Goal: Transaction & Acquisition: Book appointment/travel/reservation

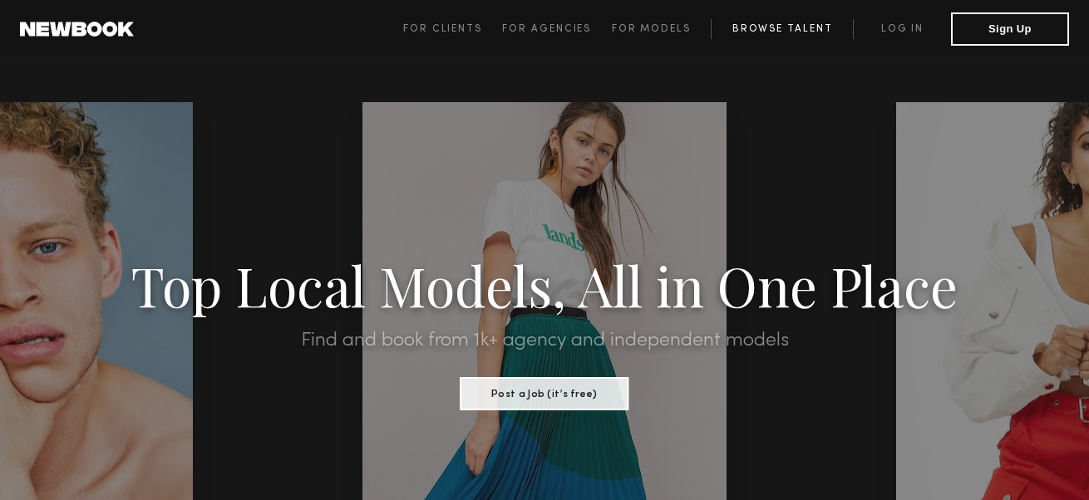
click at [779, 31] on link "Browse Talent" at bounding box center [782, 29] width 142 height 20
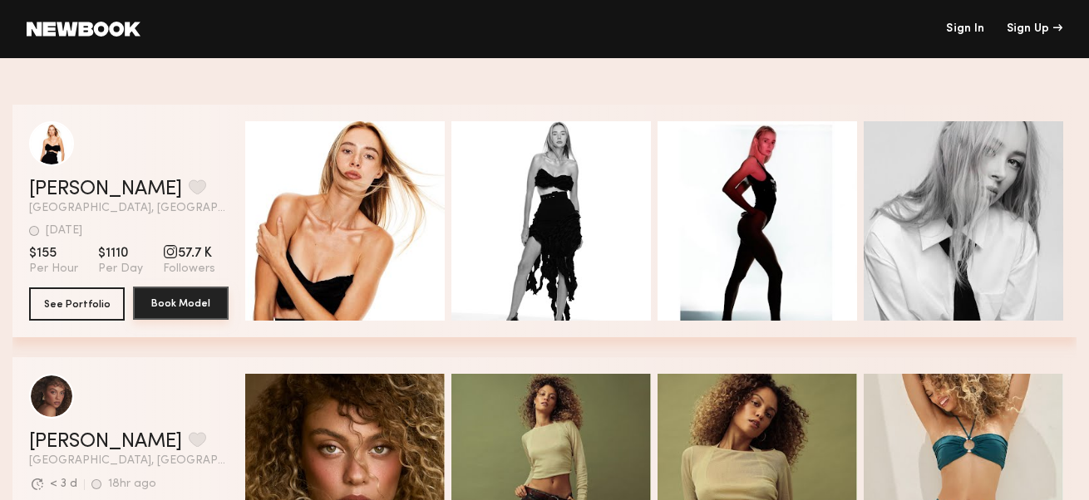
click at [204, 308] on button "Book Model" at bounding box center [181, 303] width 96 height 33
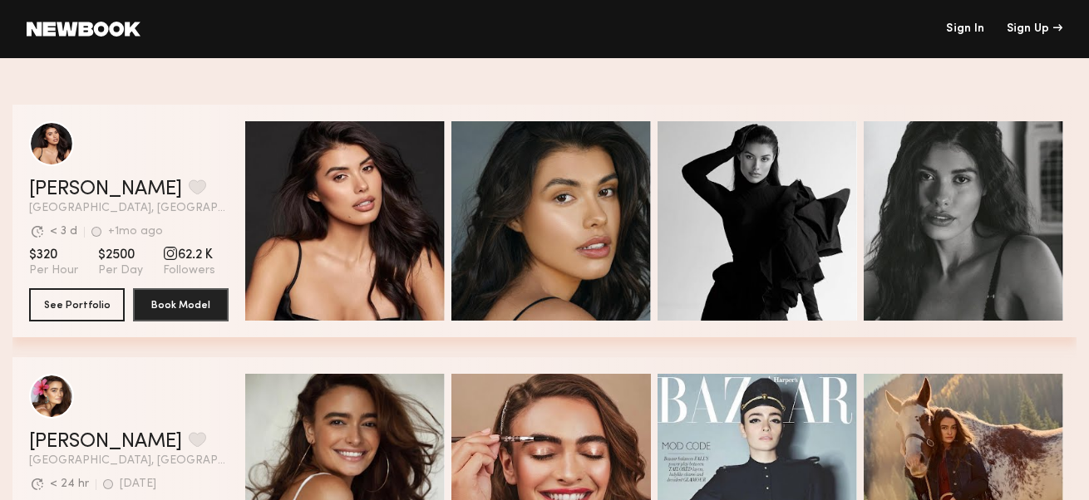
drag, startPoint x: 171, startPoint y: 257, endPoint x: 91, endPoint y: 348, distance: 121.9
click at [91, 348] on div "Sophia D. Favorite Los Angeles, CA Avg. request response time < 3 d +1mo ago La…" at bounding box center [544, 231] width 1064 height 253
click at [209, 135] on div "grid" at bounding box center [128, 143] width 199 height 45
click at [104, 308] on button "See Portfolio" at bounding box center [77, 304] width 96 height 33
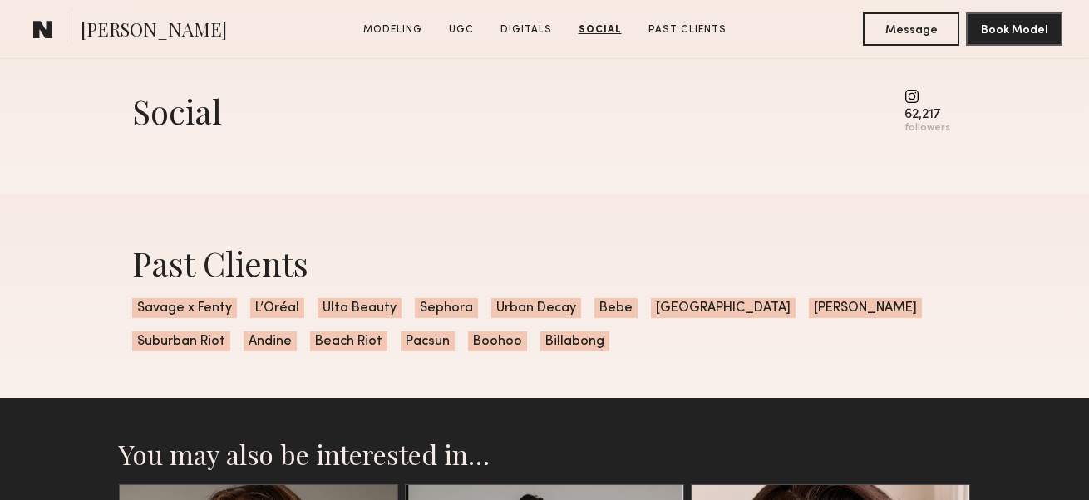
scroll to position [2914, 0]
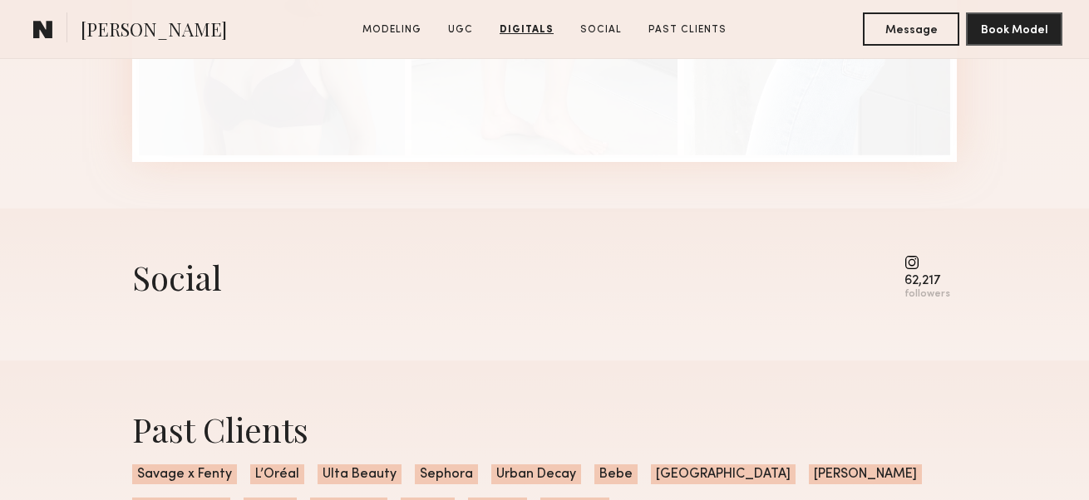
click at [918, 270] on common-icon at bounding box center [927, 262] width 46 height 15
drag, startPoint x: 913, startPoint y: 274, endPoint x: 928, endPoint y: 289, distance: 21.2
click at [928, 288] on div "62,217" at bounding box center [927, 281] width 46 height 12
click at [924, 270] on common-icon at bounding box center [927, 262] width 46 height 15
click at [919, 270] on common-icon at bounding box center [927, 262] width 46 height 15
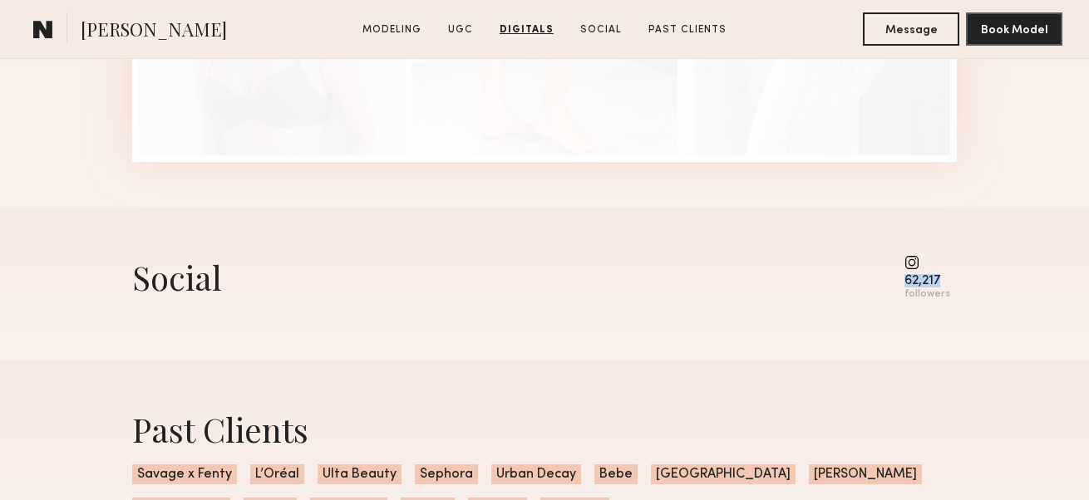
click at [919, 270] on common-icon at bounding box center [927, 262] width 46 height 15
click at [915, 270] on common-icon at bounding box center [927, 262] width 46 height 15
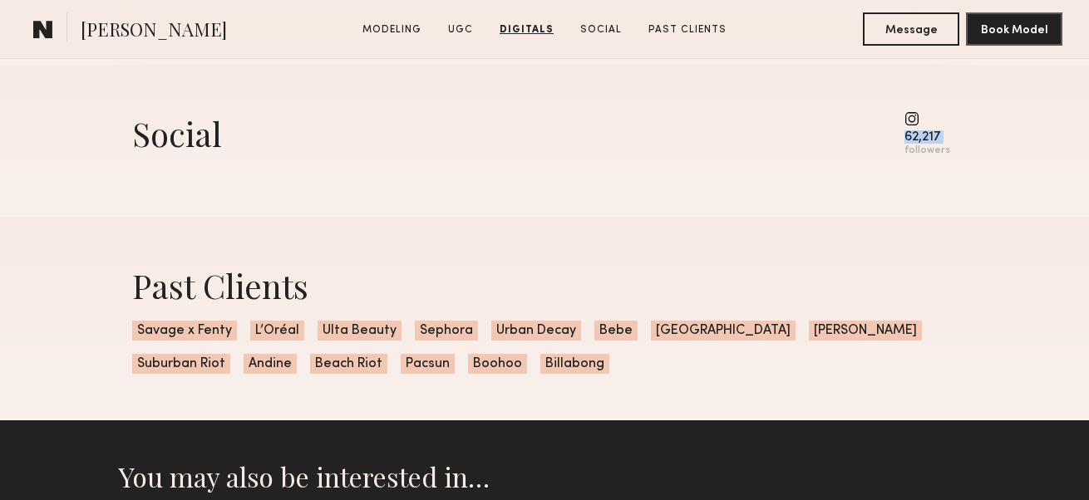
scroll to position [3080, 0]
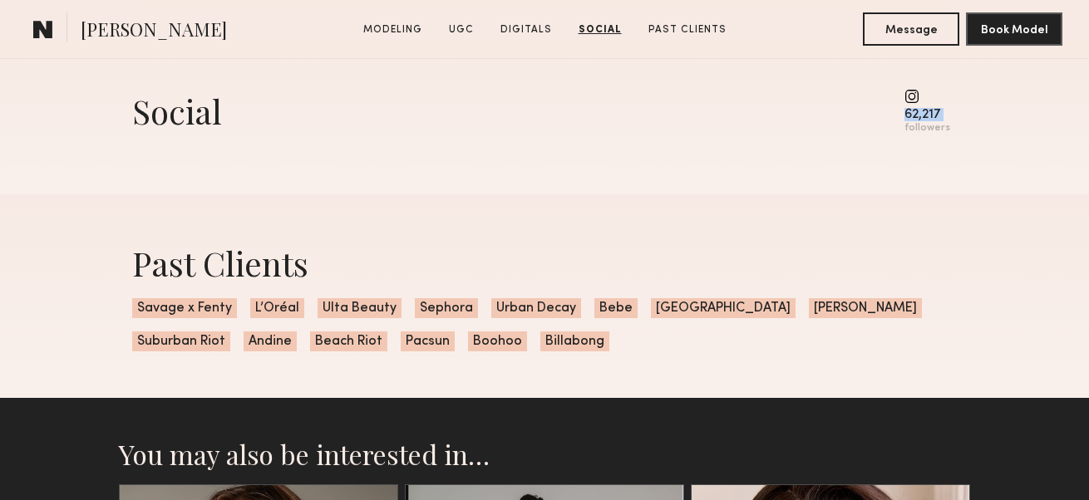
click at [909, 194] on div "Social 62,217 followers" at bounding box center [544, 118] width 825 height 152
click at [908, 116] on div "62,217 followers" at bounding box center [927, 112] width 46 height 46
click at [909, 116] on div "62,217 followers" at bounding box center [927, 112] width 46 height 46
click at [909, 102] on common-icon at bounding box center [927, 96] width 46 height 15
click at [767, 254] on div "Past Clients" at bounding box center [544, 263] width 825 height 44
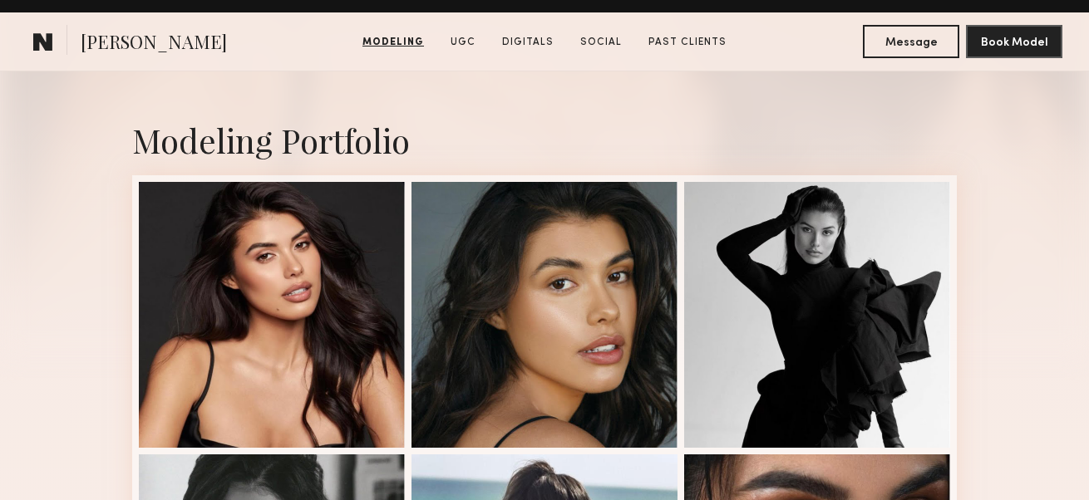
scroll to position [0, 0]
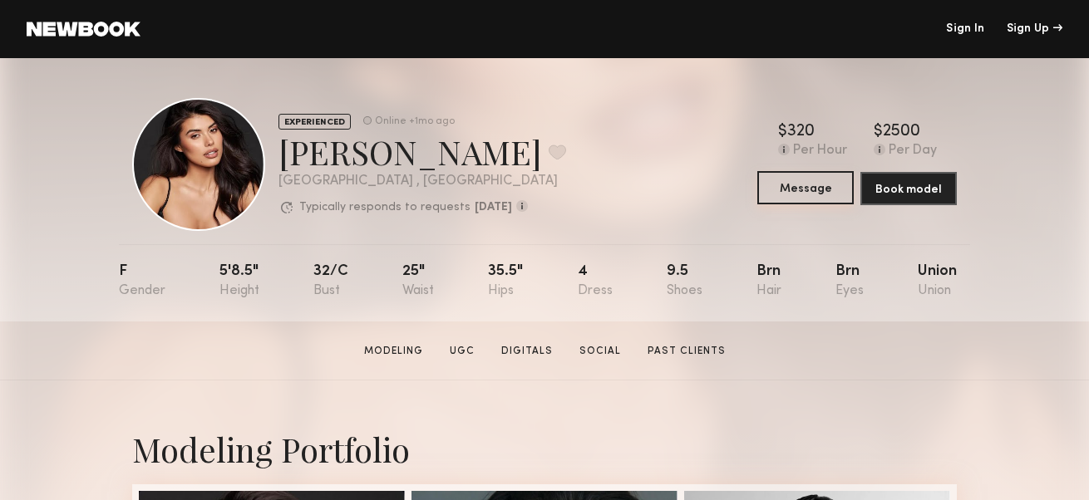
click at [807, 196] on button "Message" at bounding box center [805, 187] width 96 height 33
click at [1031, 31] on div "Sign Up" at bounding box center [1035, 29] width 56 height 12
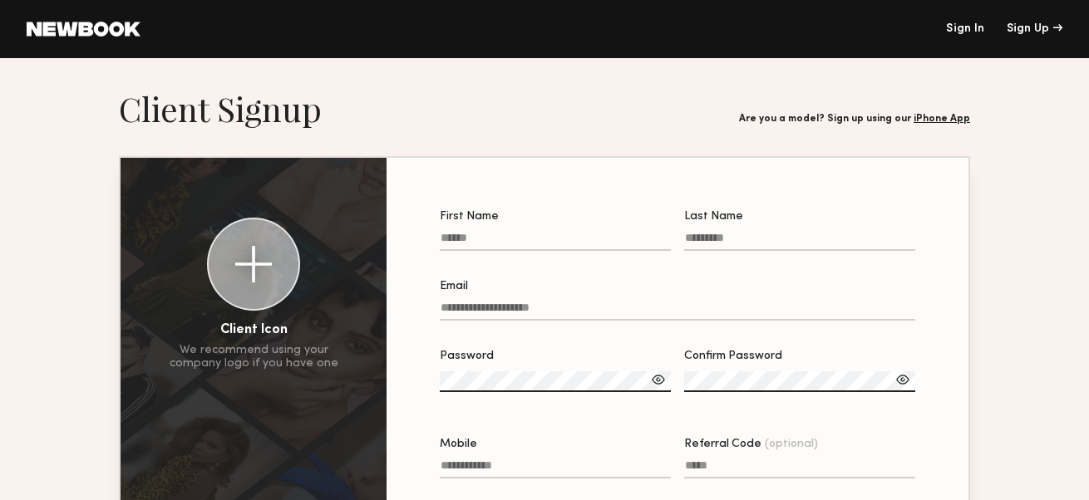
click at [591, 249] on input "First Name" at bounding box center [555, 241] width 231 height 19
type input "*****"
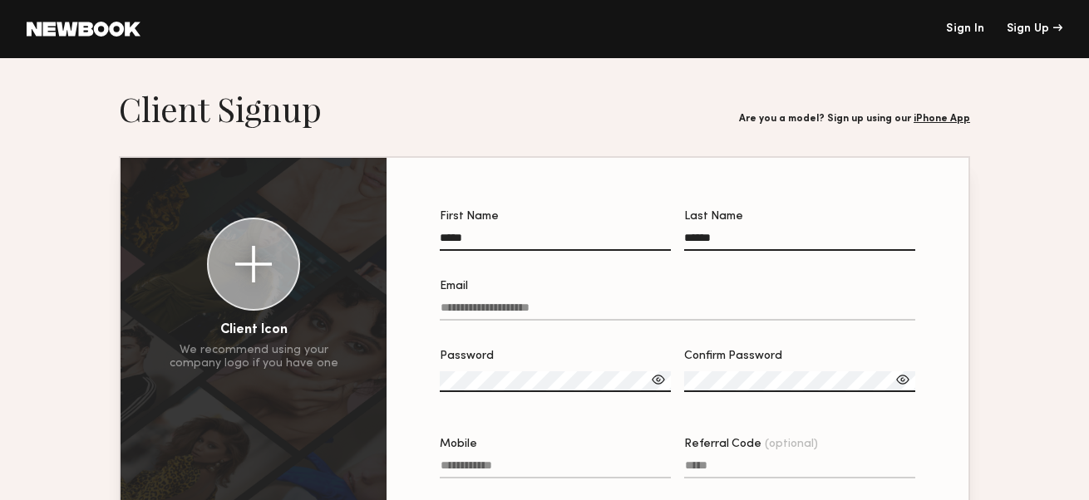
type input "******"
click at [576, 311] on input "Email" at bounding box center [677, 311] width 475 height 19
paste input "**********"
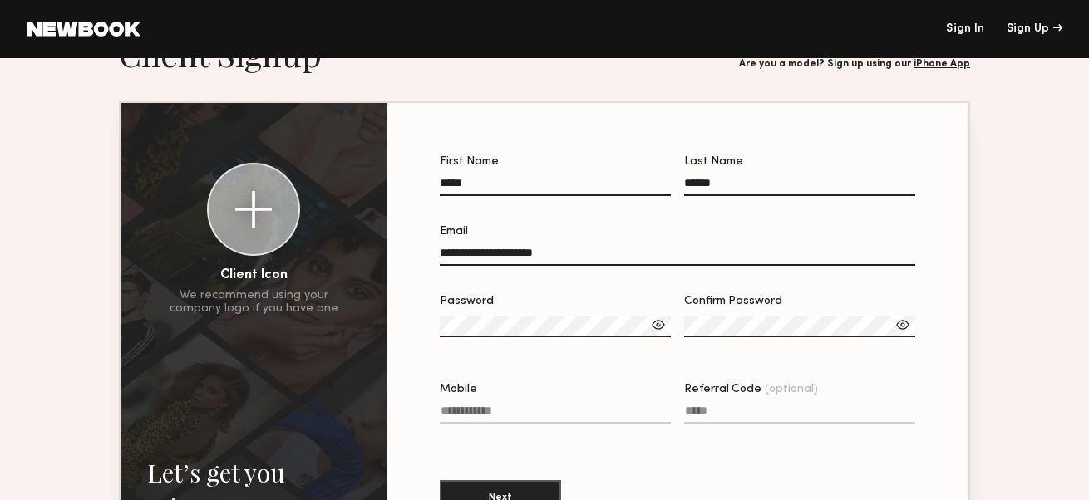
scroll to position [83, 0]
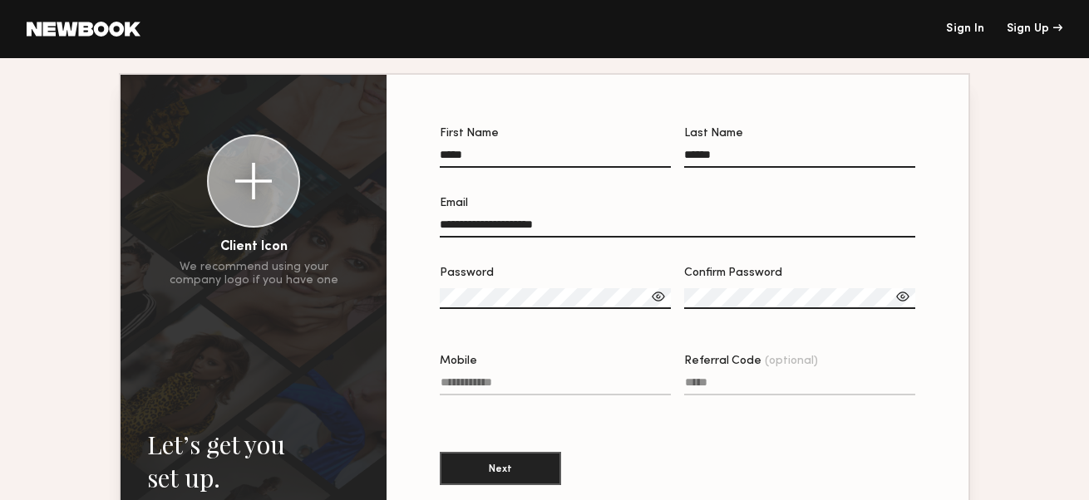
type input "**********"
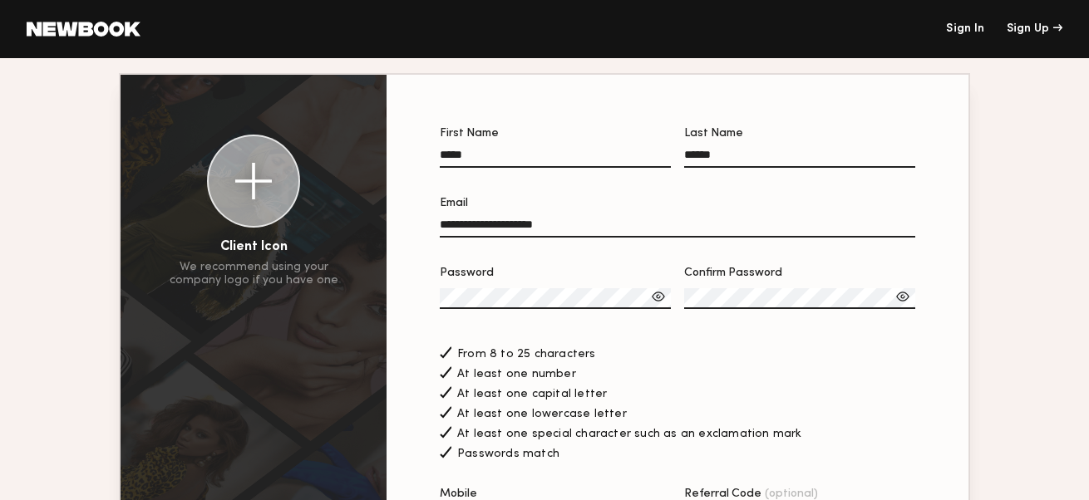
click at [904, 298] on div at bounding box center [902, 296] width 17 height 17
click at [667, 300] on div "Password" at bounding box center [555, 305] width 231 height 75
click at [657, 298] on div at bounding box center [658, 296] width 17 height 17
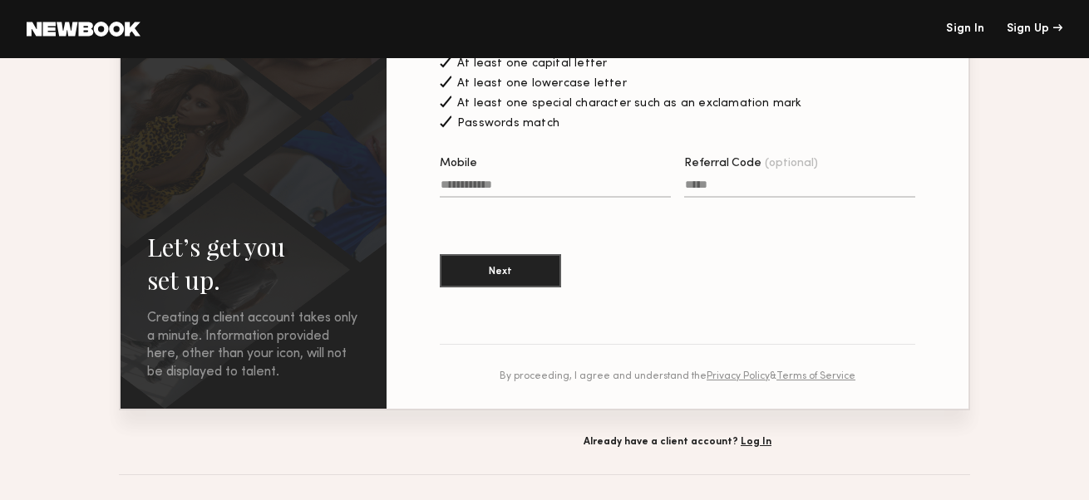
scroll to position [416, 0]
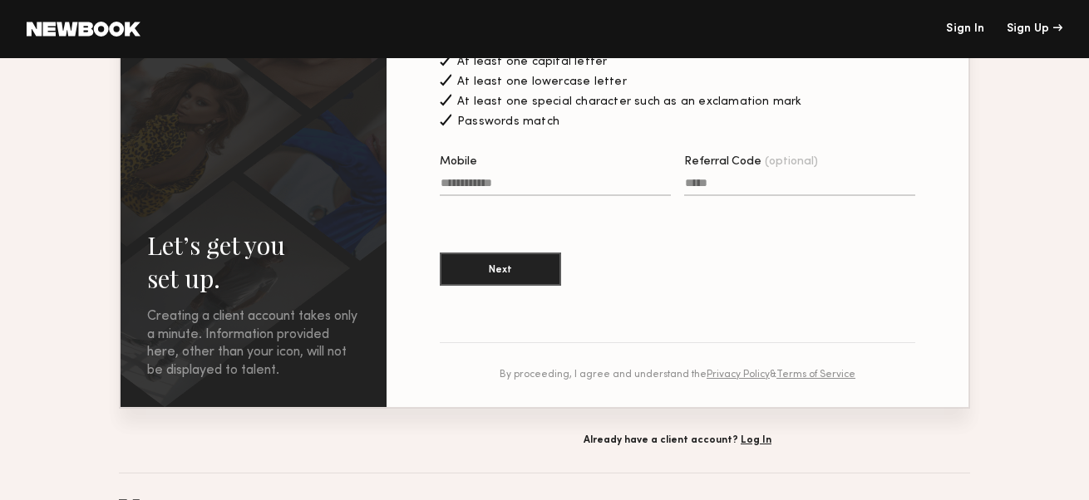
click at [552, 190] on input "Mobile" at bounding box center [555, 186] width 231 height 19
click at [61, 295] on section "**********" at bounding box center [544, 60] width 1089 height 774
click at [499, 192] on input "Mobile Invalid phone format" at bounding box center [555, 186] width 231 height 19
paste input "**********"
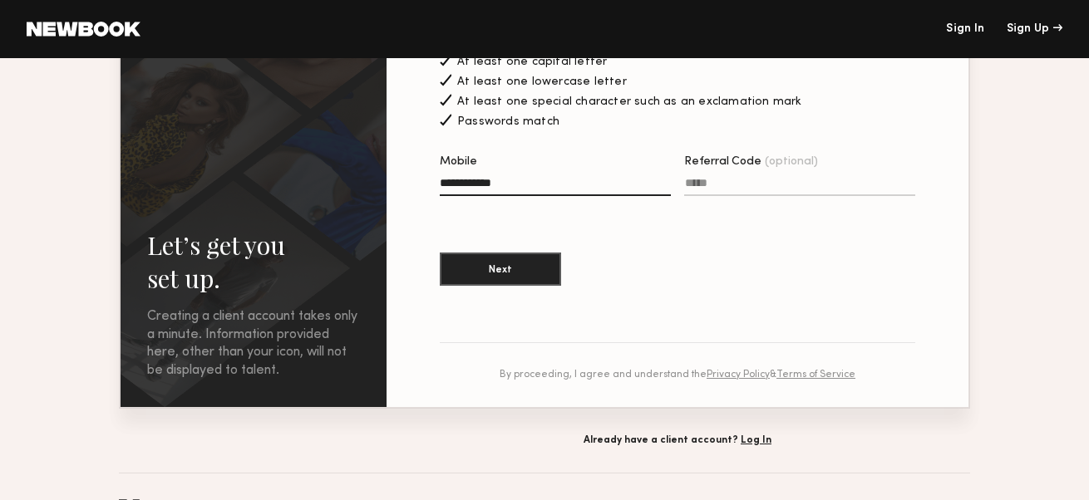
type input "**********"
click at [623, 254] on section "**********" at bounding box center [677, 49] width 475 height 507
click at [513, 275] on button "Next" at bounding box center [500, 268] width 121 height 33
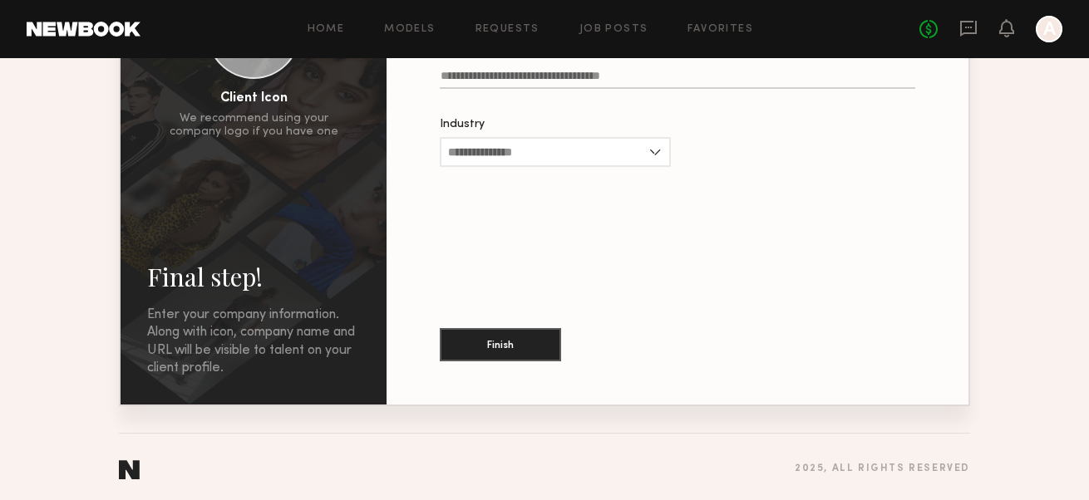
scroll to position [236, 0]
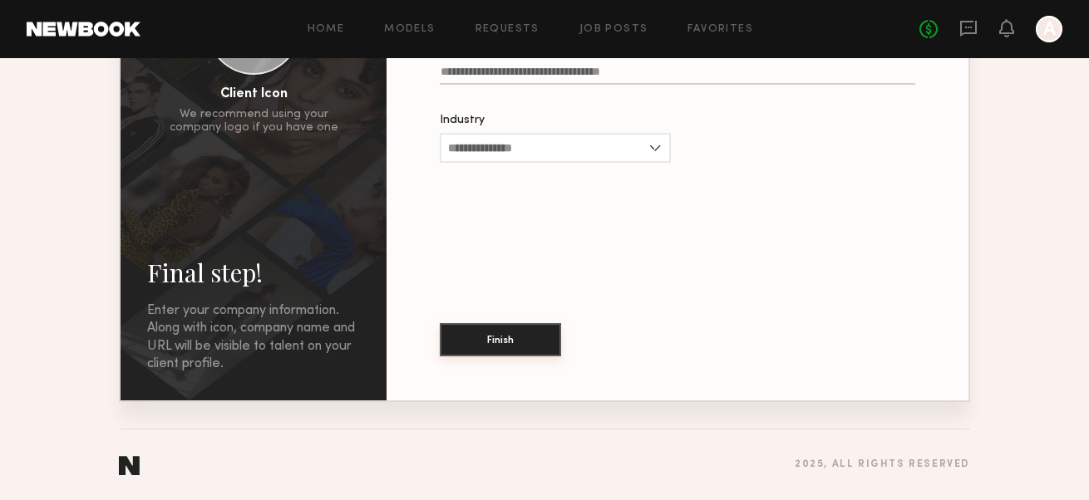
click at [522, 342] on button "Finish" at bounding box center [500, 339] width 121 height 33
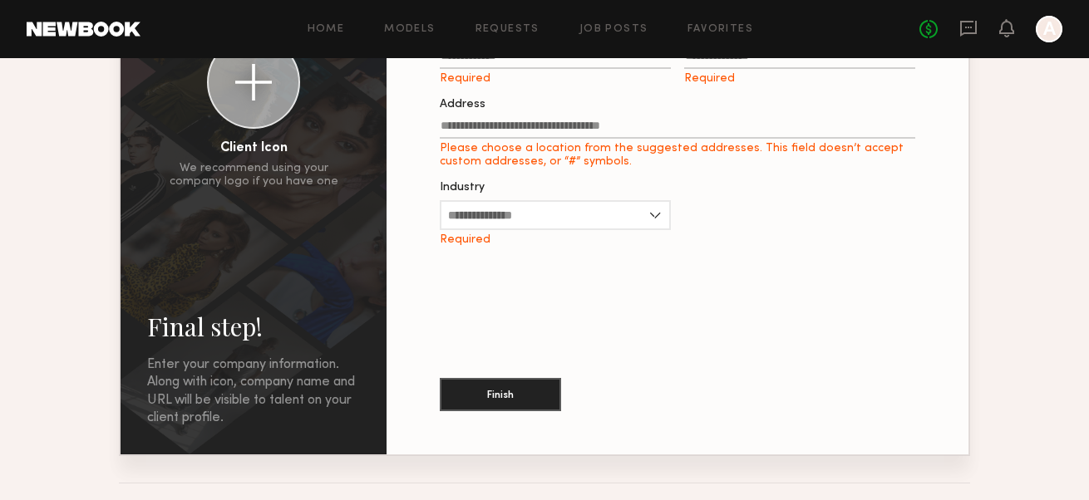
scroll to position [153, 0]
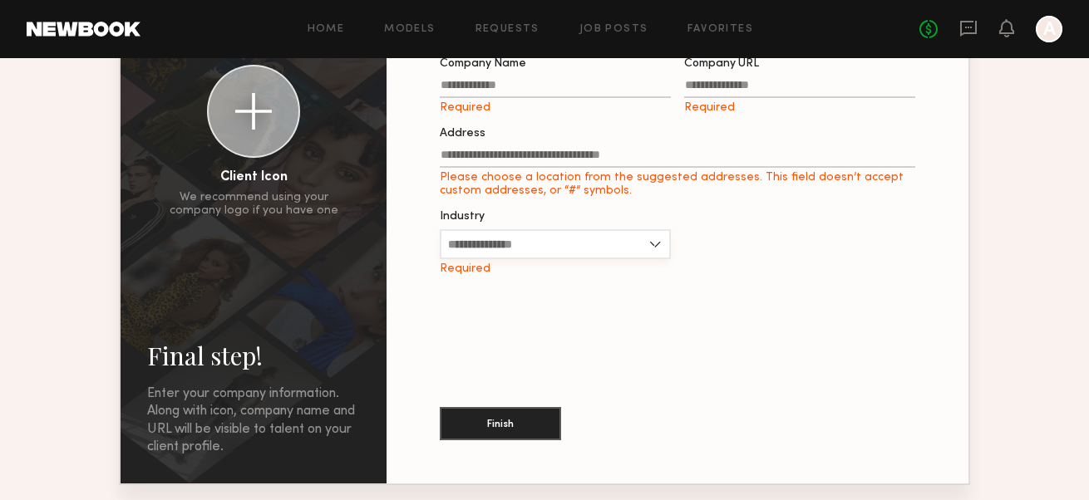
click at [665, 249] on input "Industry" at bounding box center [555, 244] width 231 height 30
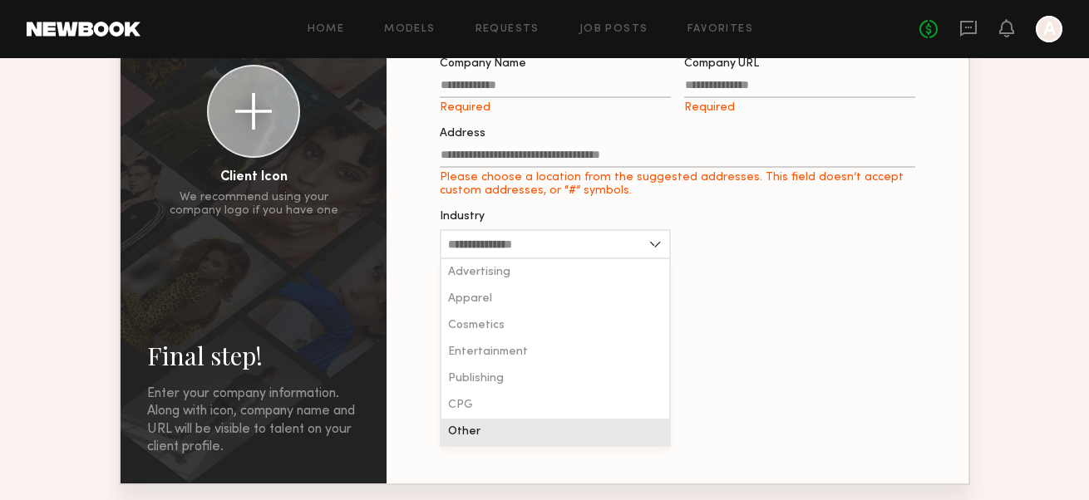
click at [539, 431] on div "Other" at bounding box center [555, 432] width 228 height 27
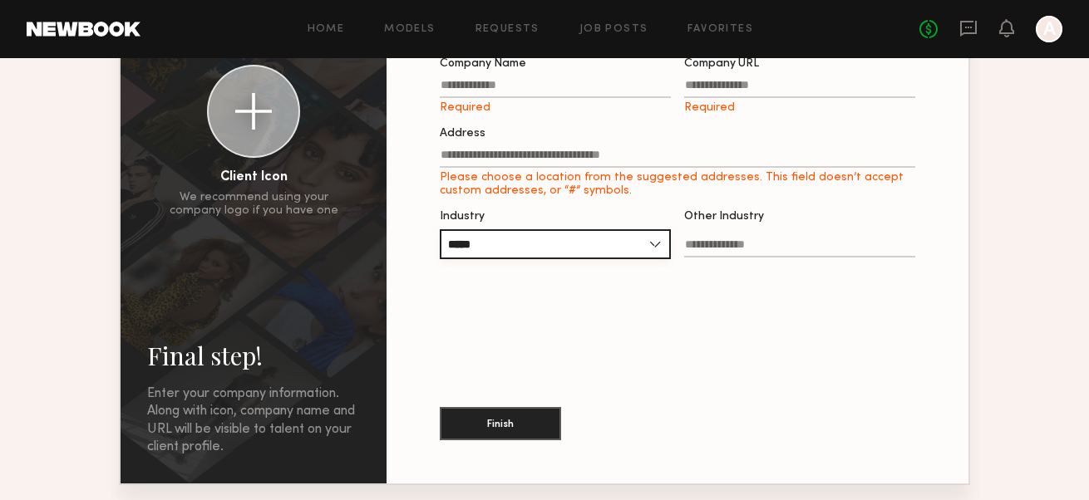
type input "*****"
click at [749, 253] on input "Other Industry" at bounding box center [799, 248] width 231 height 19
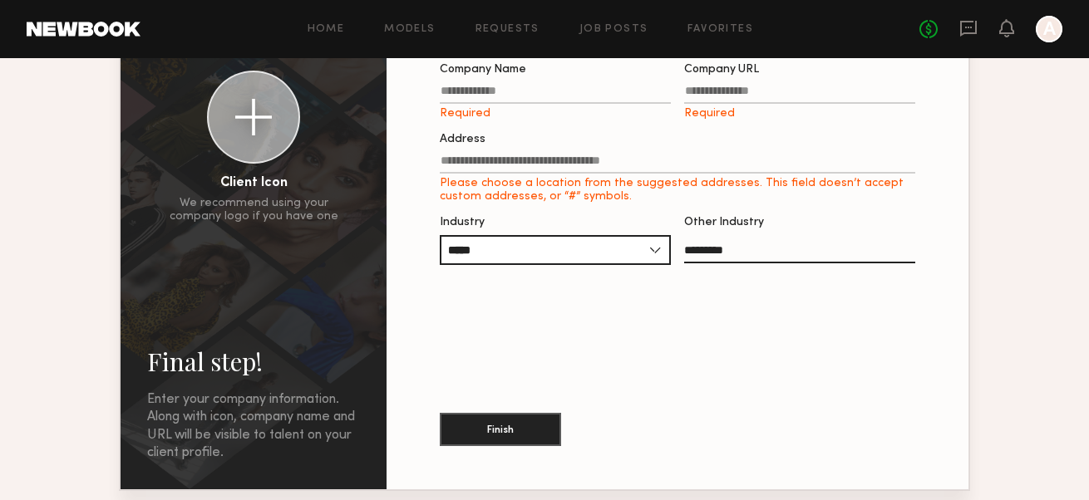
scroll to position [0, 0]
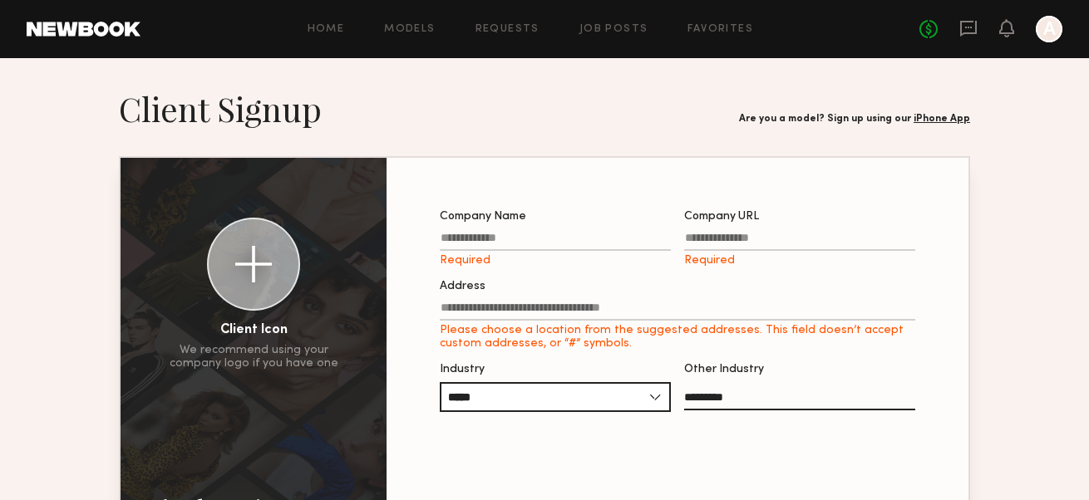
type input "*********"
click at [614, 308] on input "Address Please choose a location from the suggested addresses. This field doesn…" at bounding box center [677, 311] width 475 height 19
click at [538, 239] on input "Company Name Required" at bounding box center [555, 241] width 231 height 19
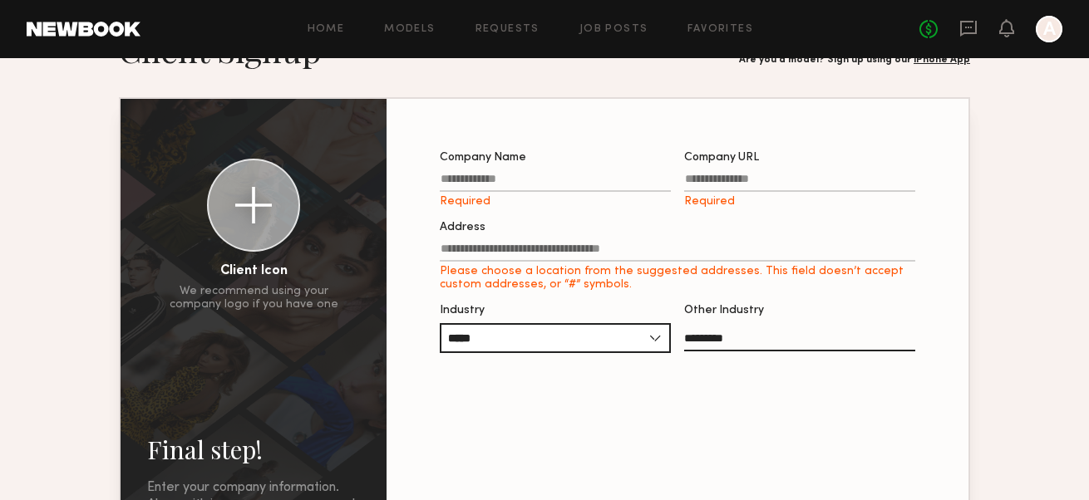
scroll to position [83, 0]
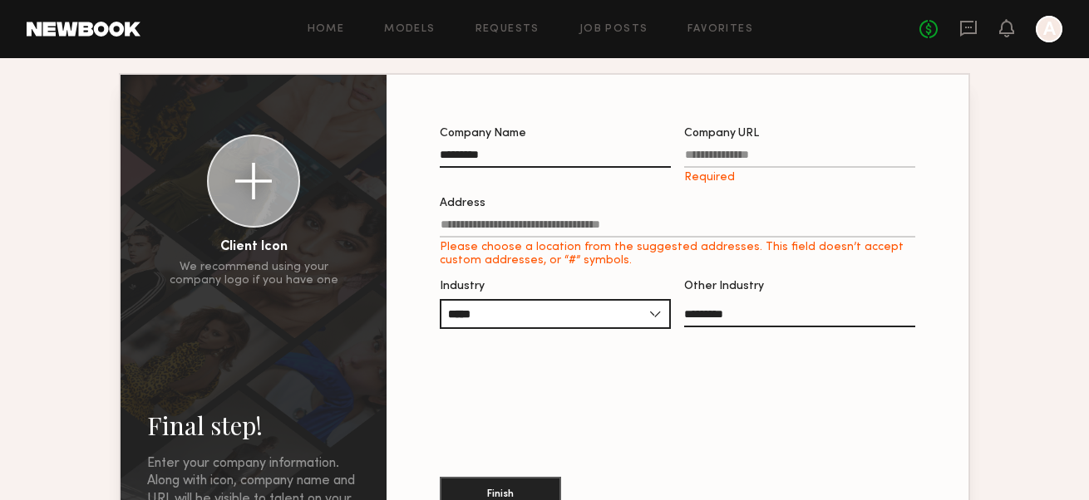
type input "*********"
click at [710, 156] on input "Company URL Required" at bounding box center [799, 158] width 231 height 19
click at [723, 160] on input "Company URL Required" at bounding box center [799, 158] width 231 height 19
paste input "**********"
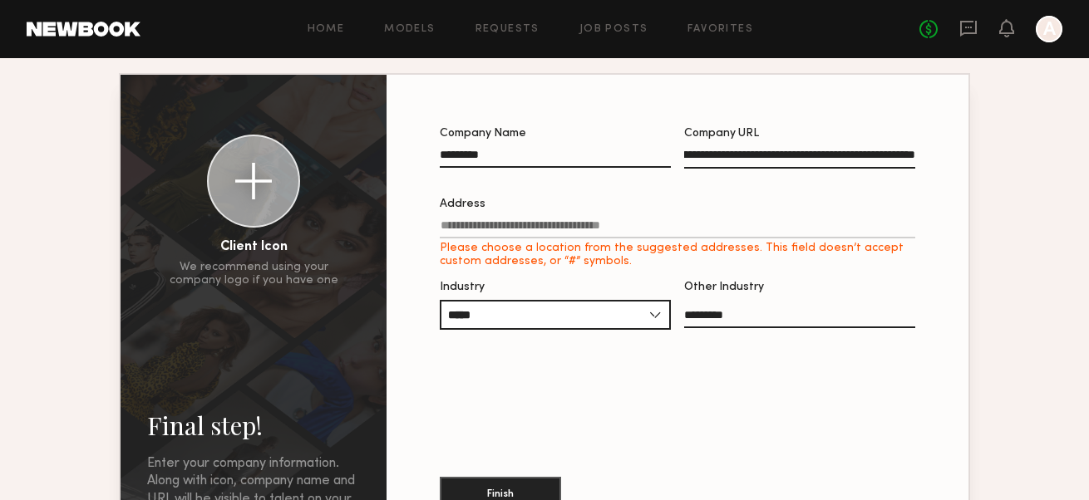
type input "**********"
click at [761, 214] on label "Address Please choose a location from the suggested addresses. This field doesn…" at bounding box center [677, 234] width 475 height 70
click at [761, 219] on input "Address Please choose a location from the suggested addresses. This field doesn…" at bounding box center [677, 228] width 475 height 19
click at [511, 234] on input "Address Please choose a location from the suggested addresses. This field doesn…" at bounding box center [677, 228] width 475 height 19
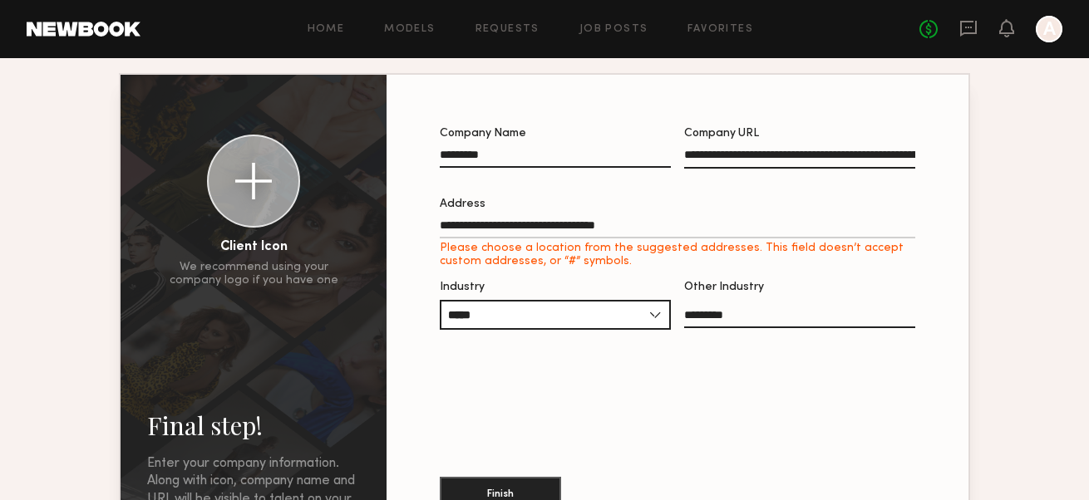
type input "**********"
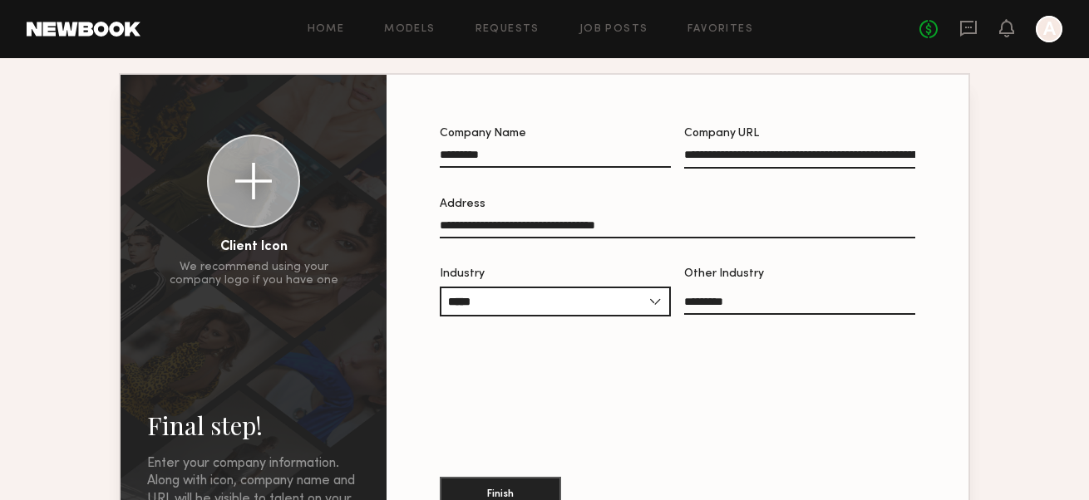
click at [662, 424] on div "**********" at bounding box center [677, 314] width 529 height 426
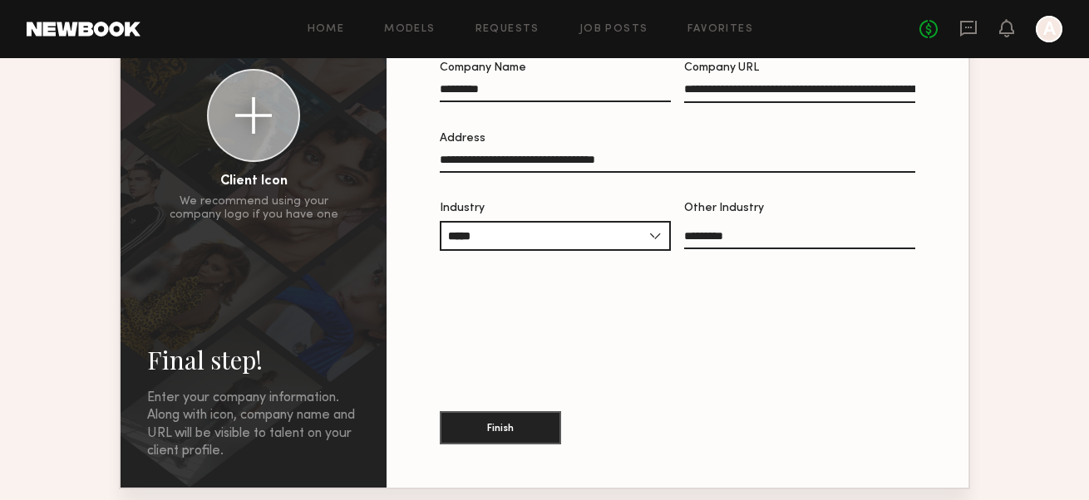
scroll to position [236, 0]
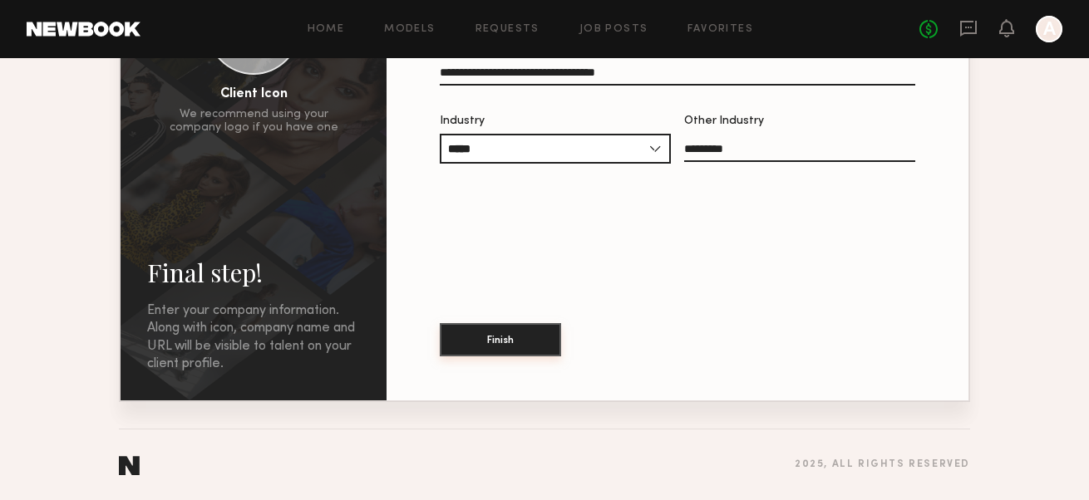
click at [496, 352] on button "Finish" at bounding box center [500, 339] width 121 height 33
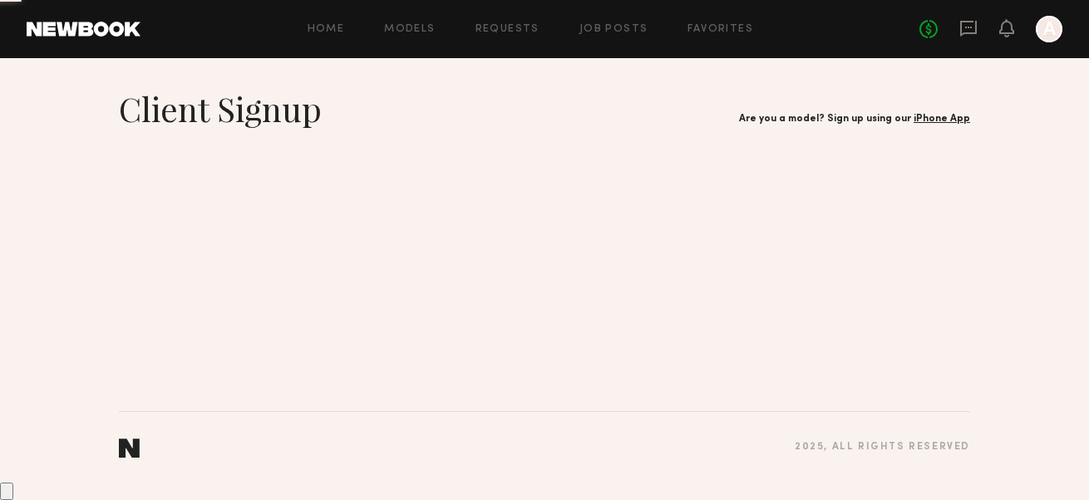
scroll to position [0, 0]
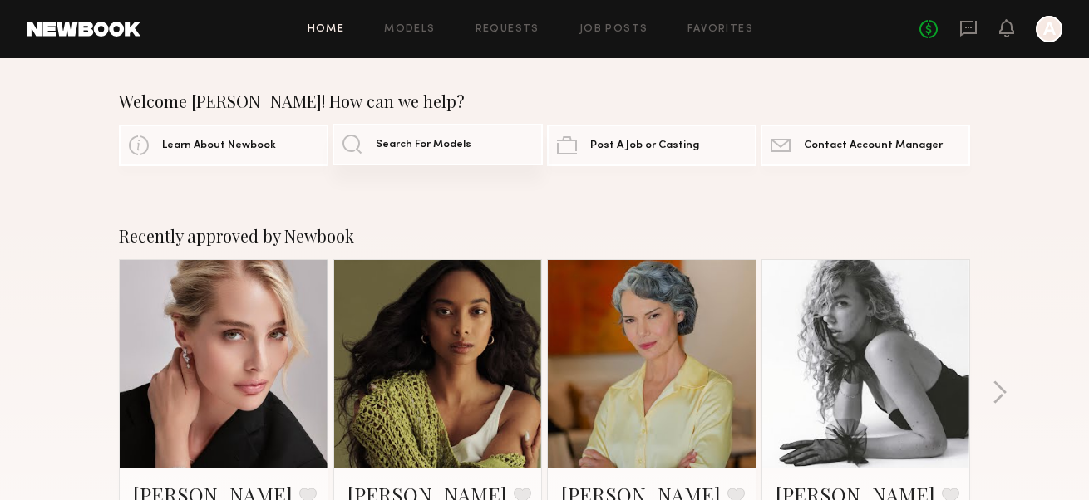
click at [386, 147] on span "Search For Models" at bounding box center [424, 145] width 96 height 11
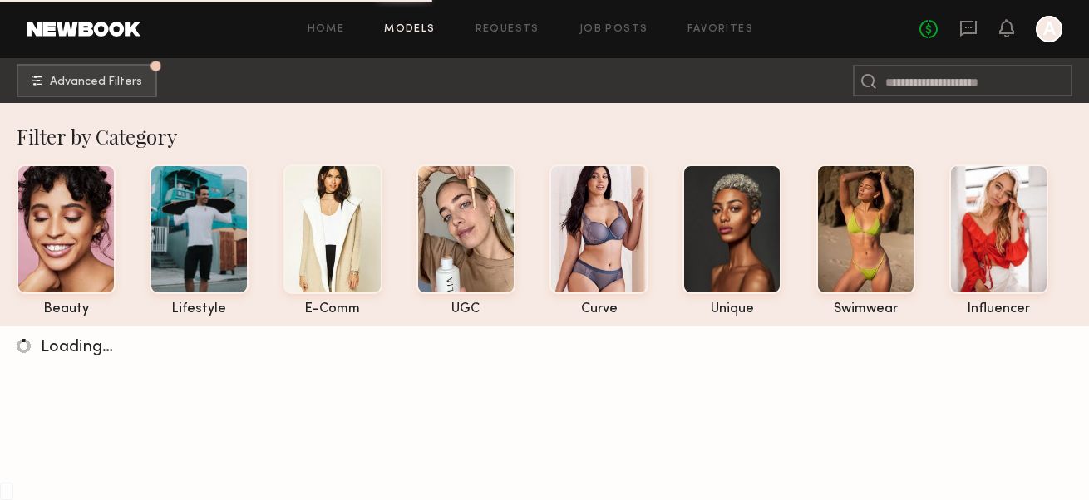
click at [411, 84] on nb-browse-subheader "Advanced Filters Pro tip: speed up your search by using our advanced filters." at bounding box center [544, 80] width 1089 height 45
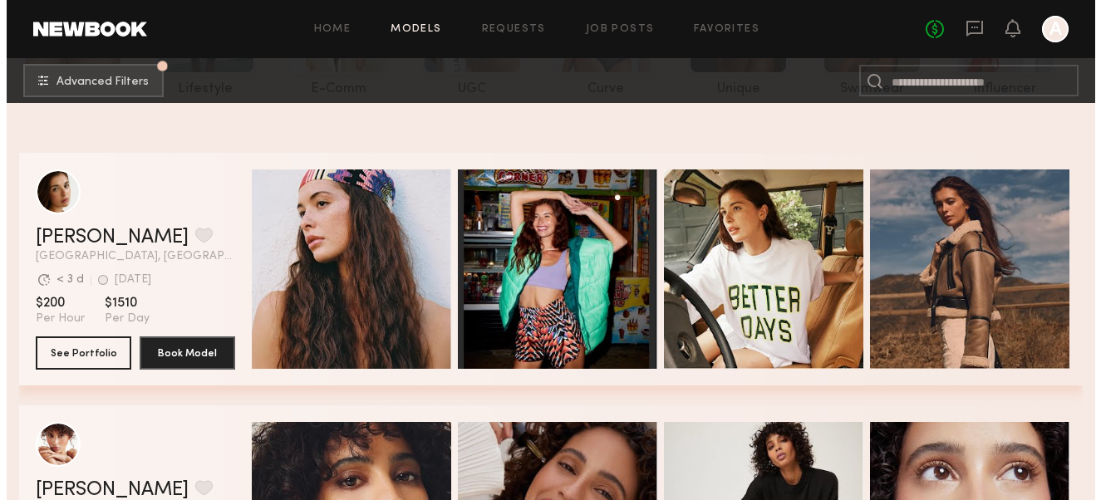
scroll to position [249, 0]
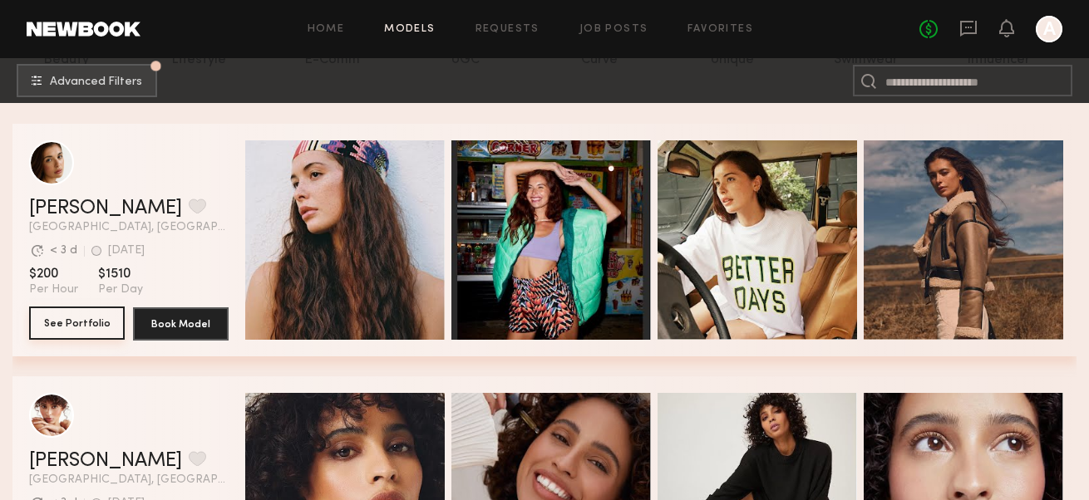
click at [91, 331] on button "See Portfolio" at bounding box center [77, 323] width 96 height 33
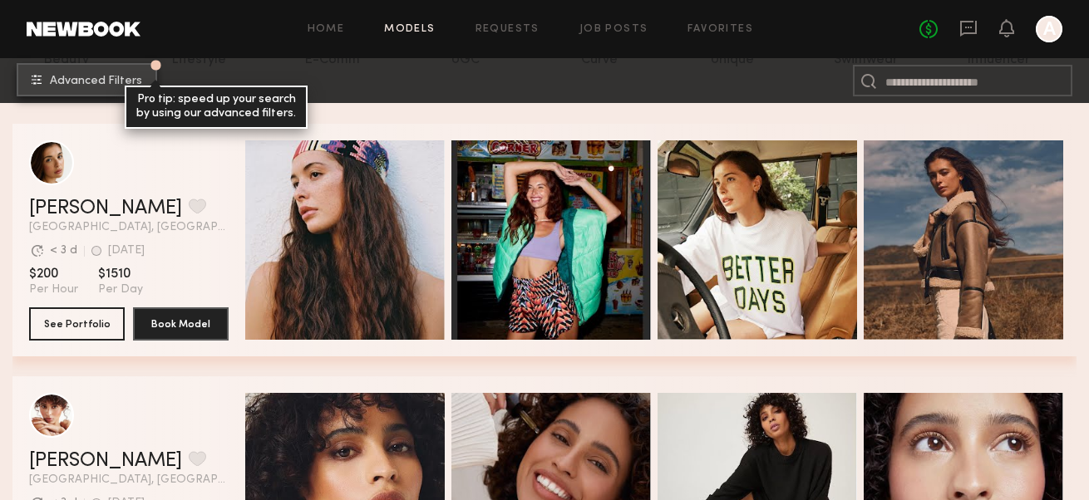
click at [101, 86] on span "Advanced Filters" at bounding box center [96, 82] width 92 height 12
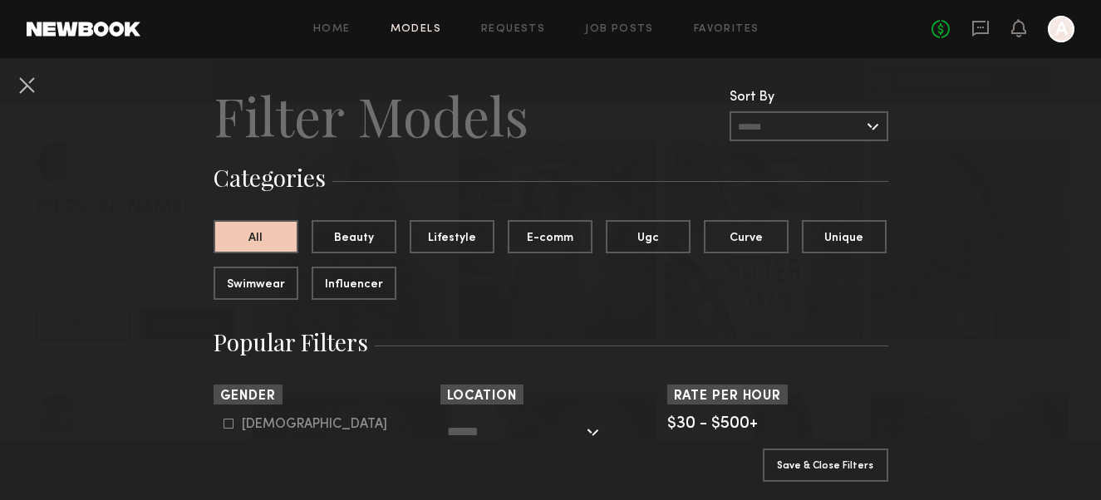
scroll to position [0, 0]
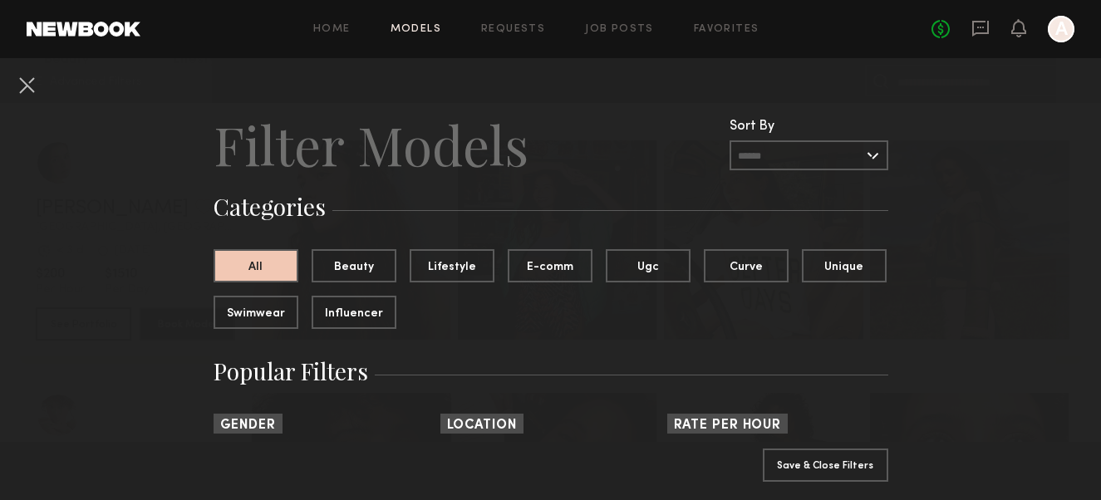
click at [840, 163] on input "text" at bounding box center [809, 155] width 159 height 30
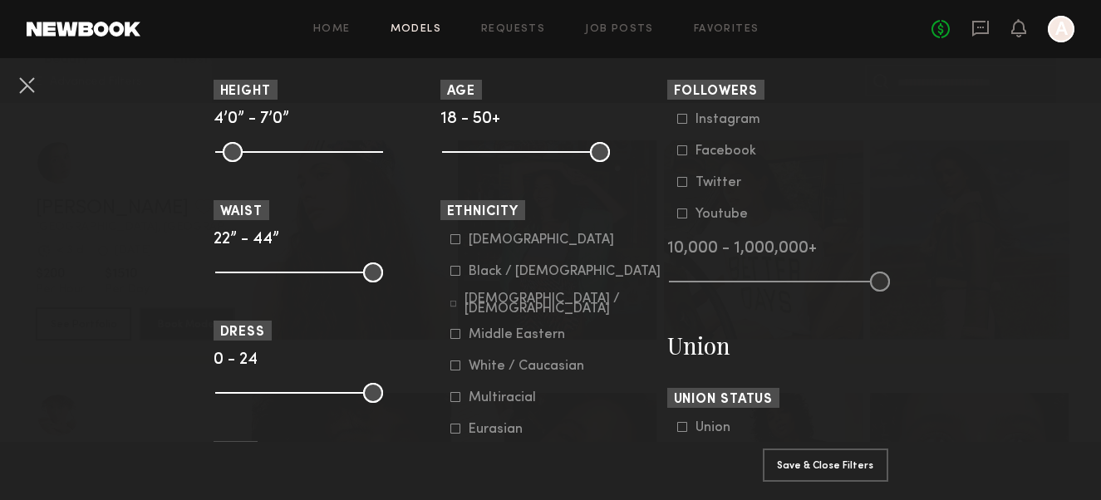
scroll to position [748, 0]
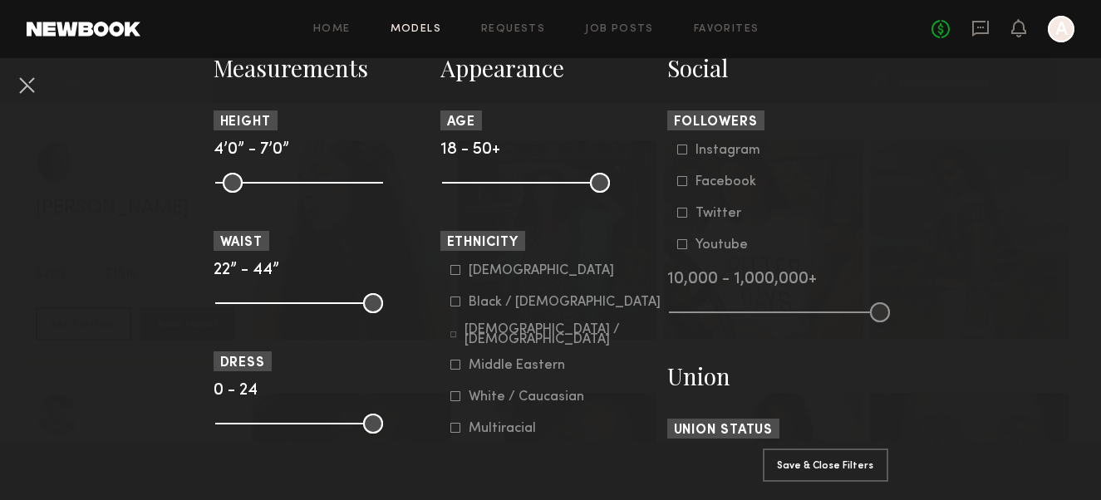
click at [677, 150] on icon at bounding box center [682, 150] width 10 height 10
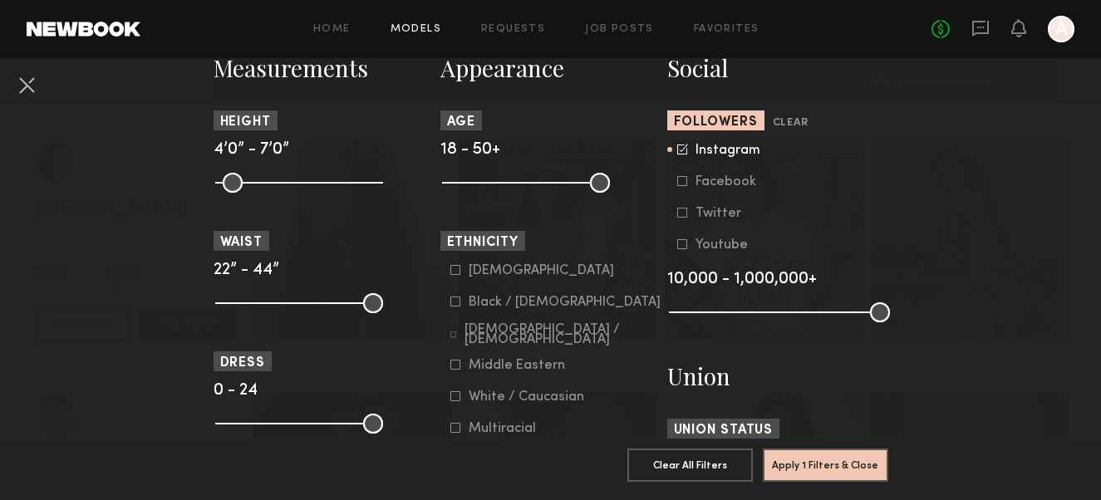
click at [677, 155] on common-framework-checkbox "Instagram" at bounding box center [782, 150] width 211 height 15
click at [677, 150] on icon at bounding box center [682, 150] width 10 height 10
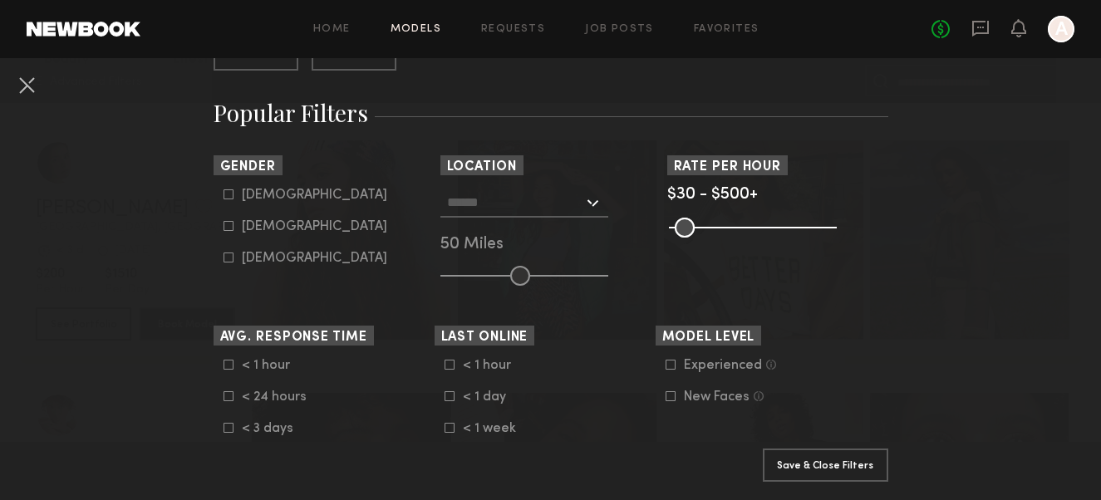
scroll to position [215, 0]
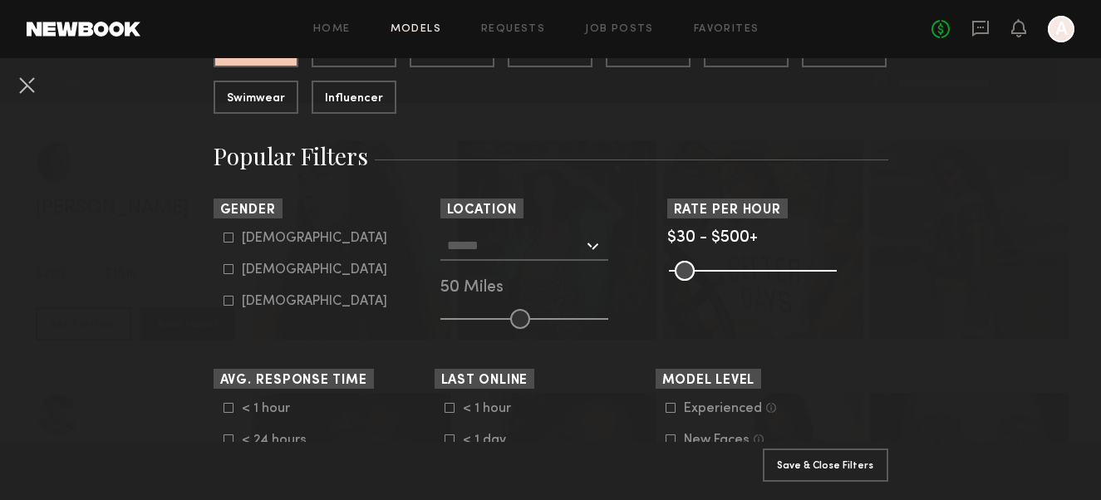
click at [549, 246] on input "text" at bounding box center [515, 245] width 136 height 28
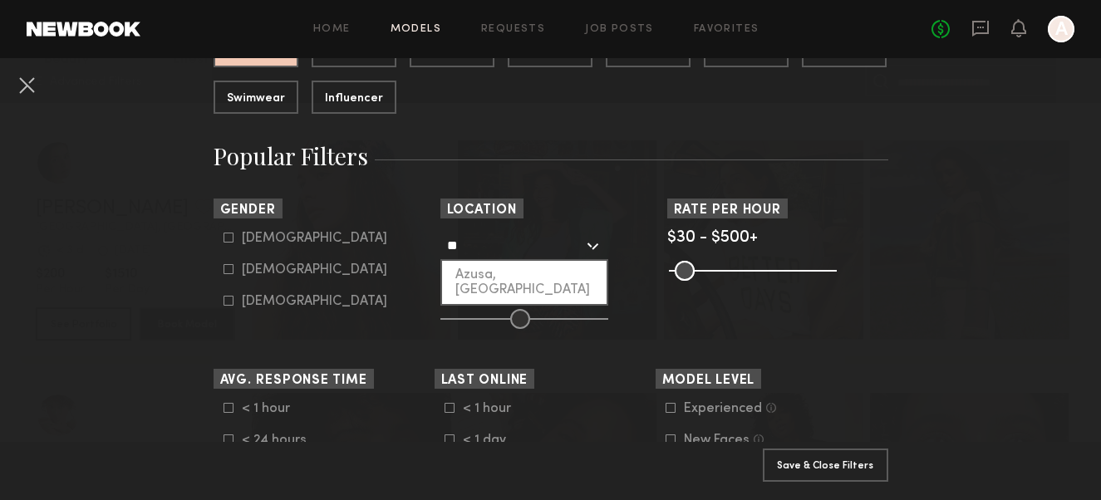
type input "*"
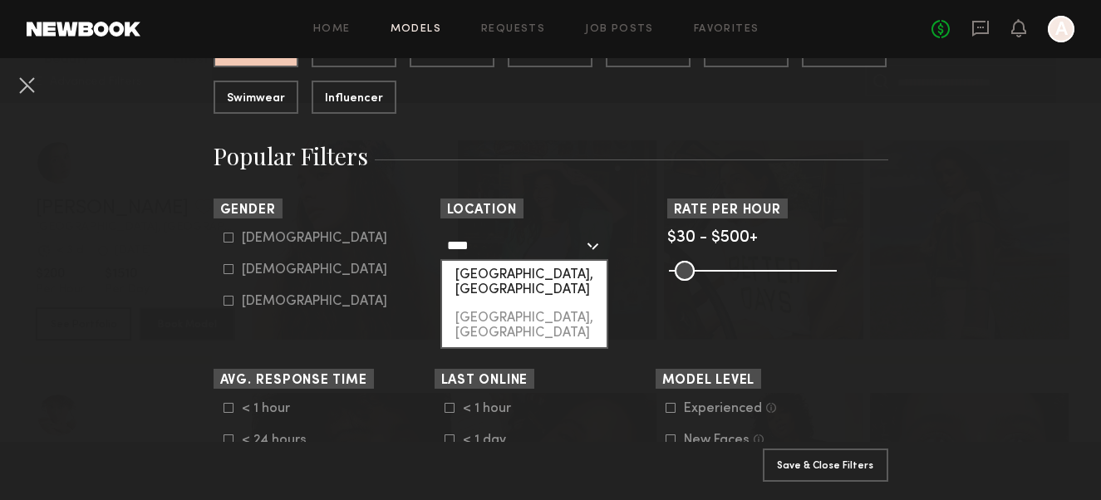
click at [490, 277] on div "Phoenix, AZ" at bounding box center [524, 282] width 165 height 43
type input "**********"
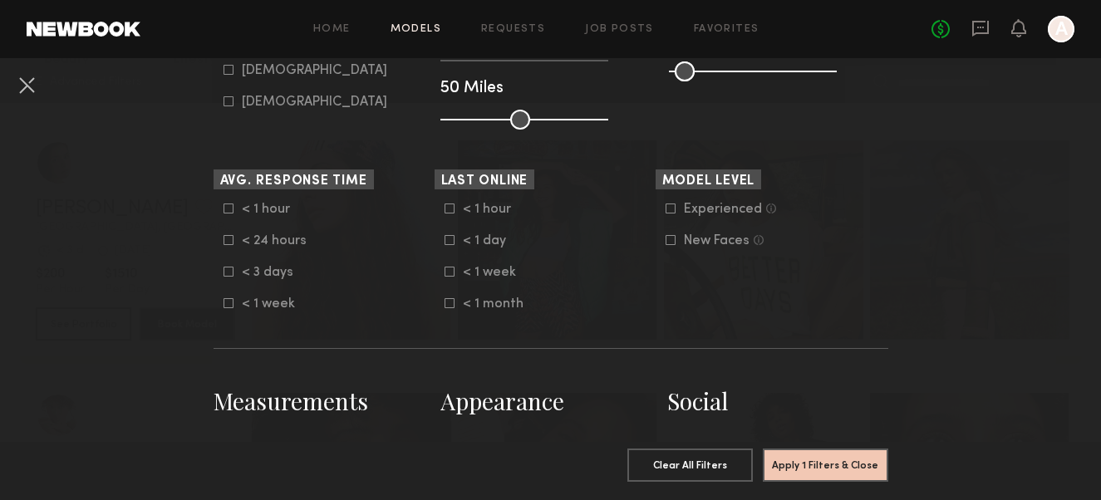
scroll to position [465, 0]
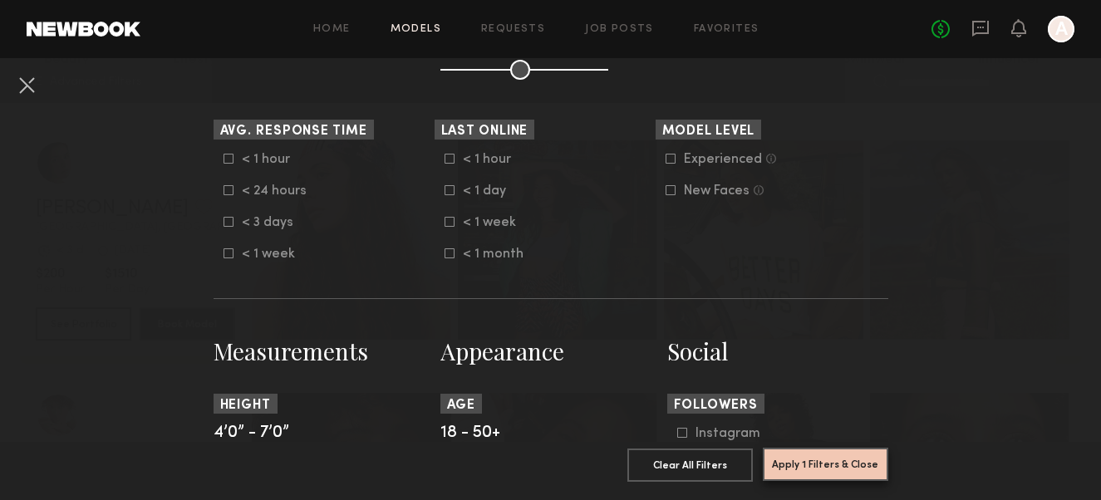
click at [805, 456] on button "Apply 1 Filters & Close" at bounding box center [826, 464] width 126 height 33
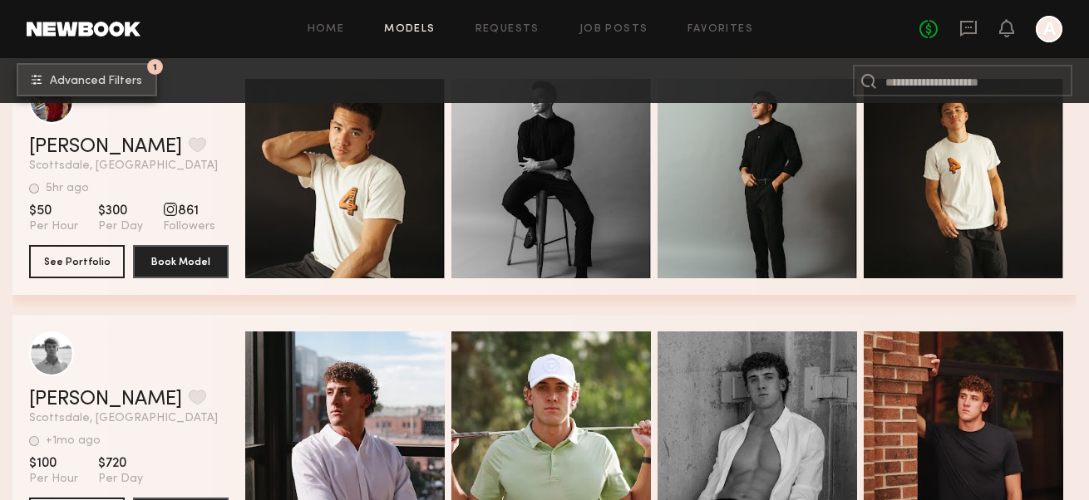
scroll to position [665, 0]
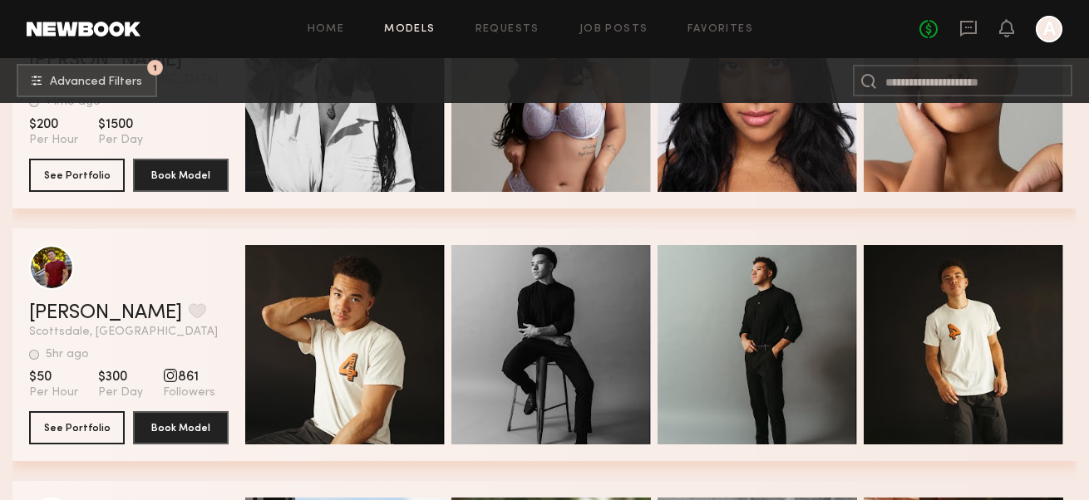
click at [163, 383] on div "grid" at bounding box center [170, 375] width 15 height 15
click at [200, 443] on button "Book Model" at bounding box center [181, 427] width 96 height 33
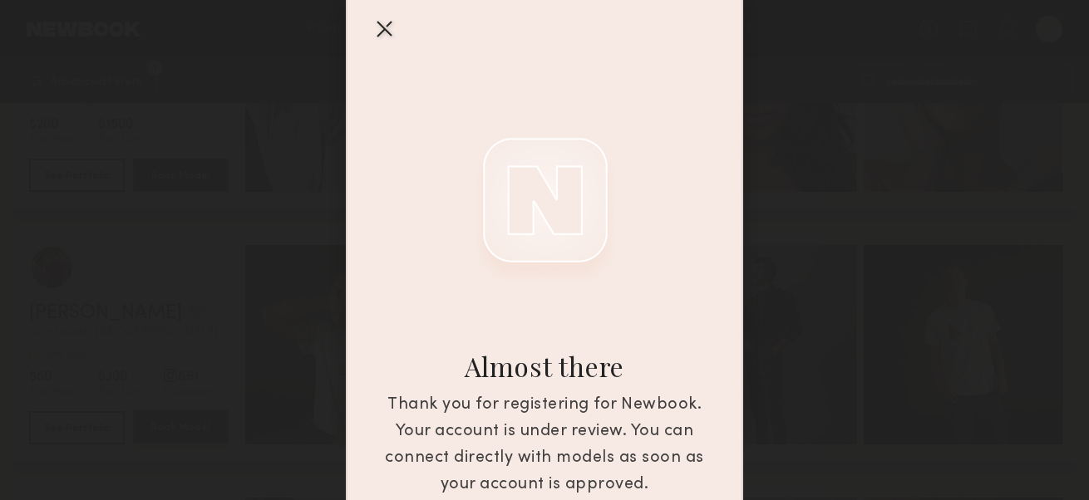
scroll to position [166, 0]
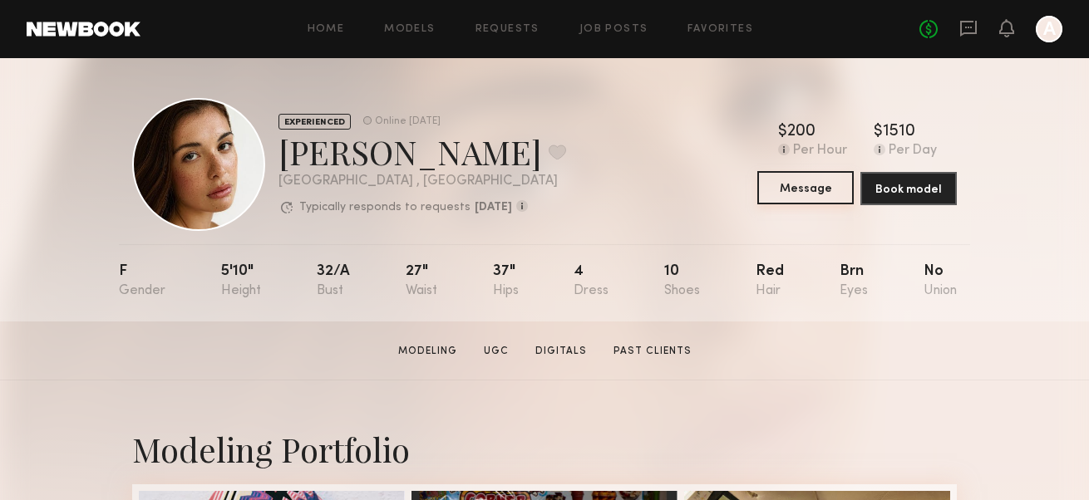
click at [818, 194] on button "Message" at bounding box center [805, 187] width 96 height 33
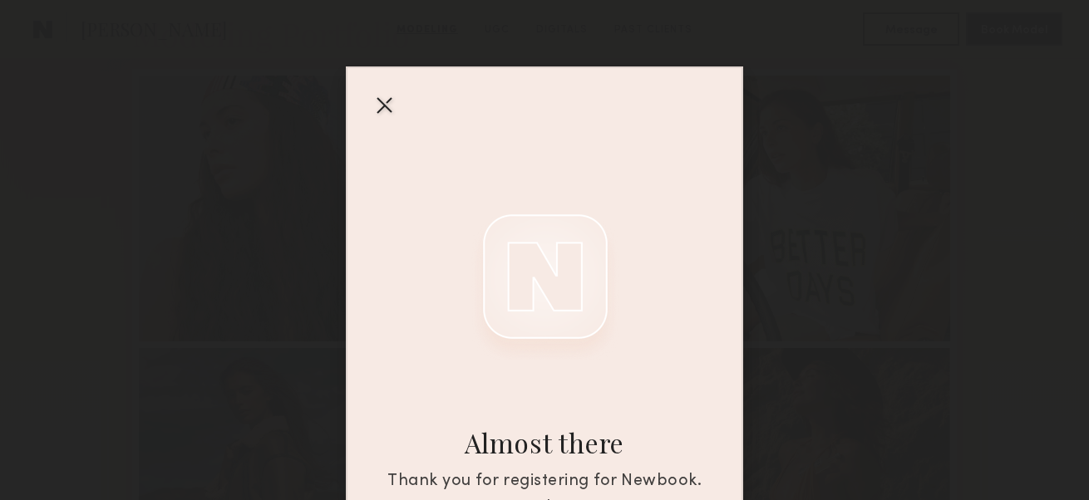
click at [382, 104] on div at bounding box center [384, 104] width 27 height 27
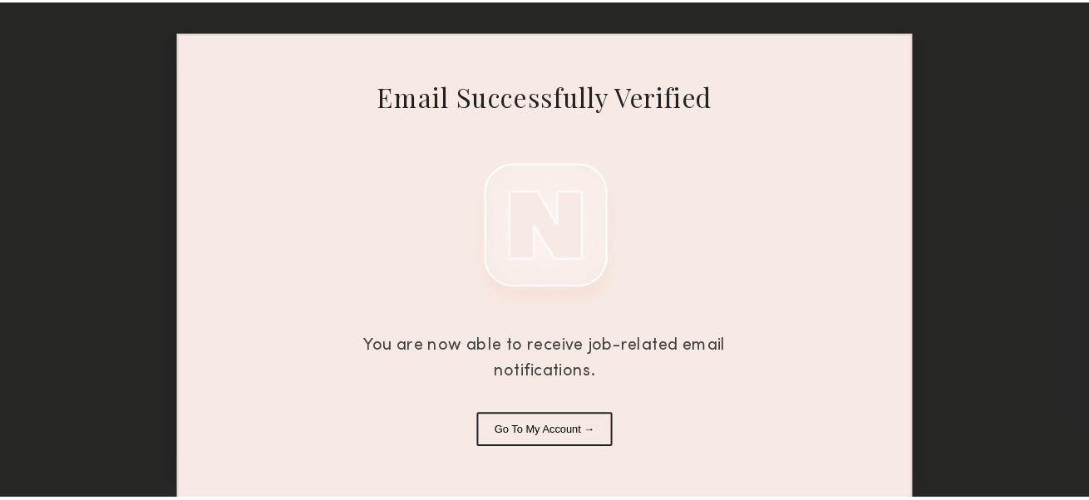
scroll to position [54, 0]
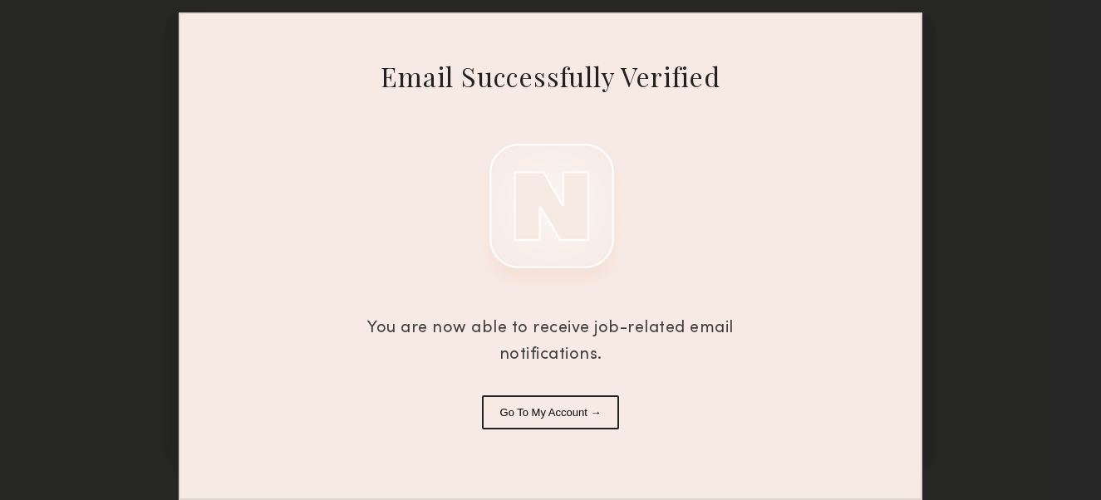
click at [564, 421] on button "Go To My Account →" at bounding box center [551, 413] width 138 height 34
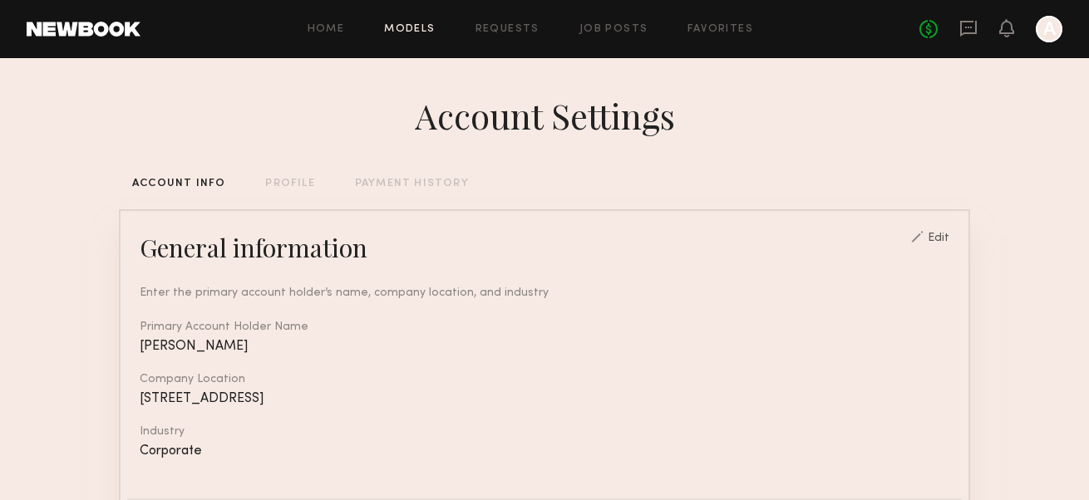
click at [423, 32] on link "Models" at bounding box center [409, 29] width 51 height 11
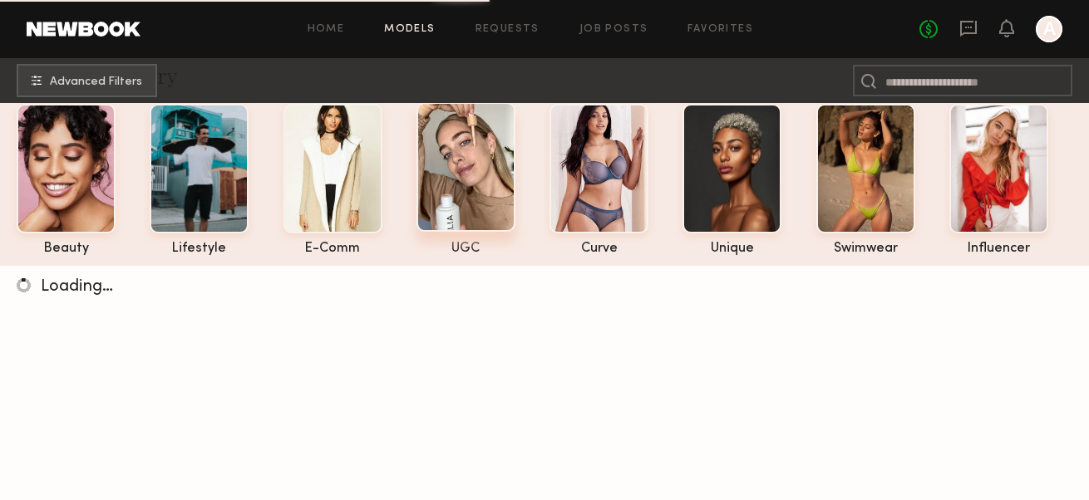
scroll to position [166, 0]
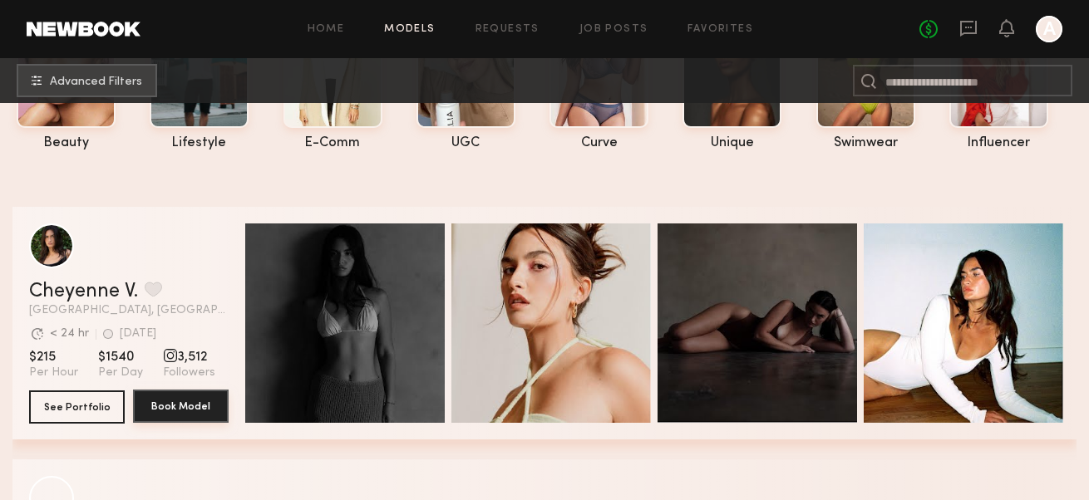
click at [177, 406] on button "Book Model" at bounding box center [181, 406] width 96 height 33
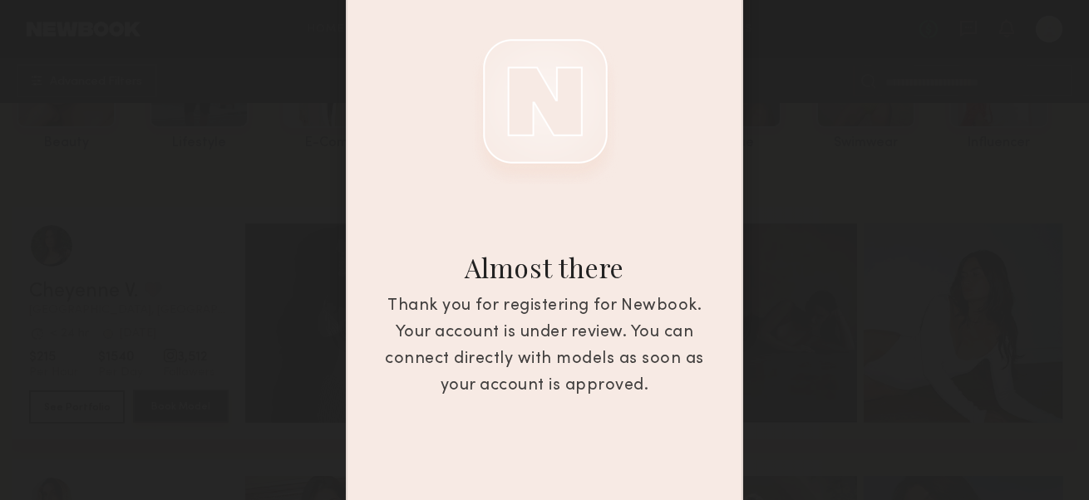
scroll to position [188, 0]
